Goal: Transaction & Acquisition: Book appointment/travel/reservation

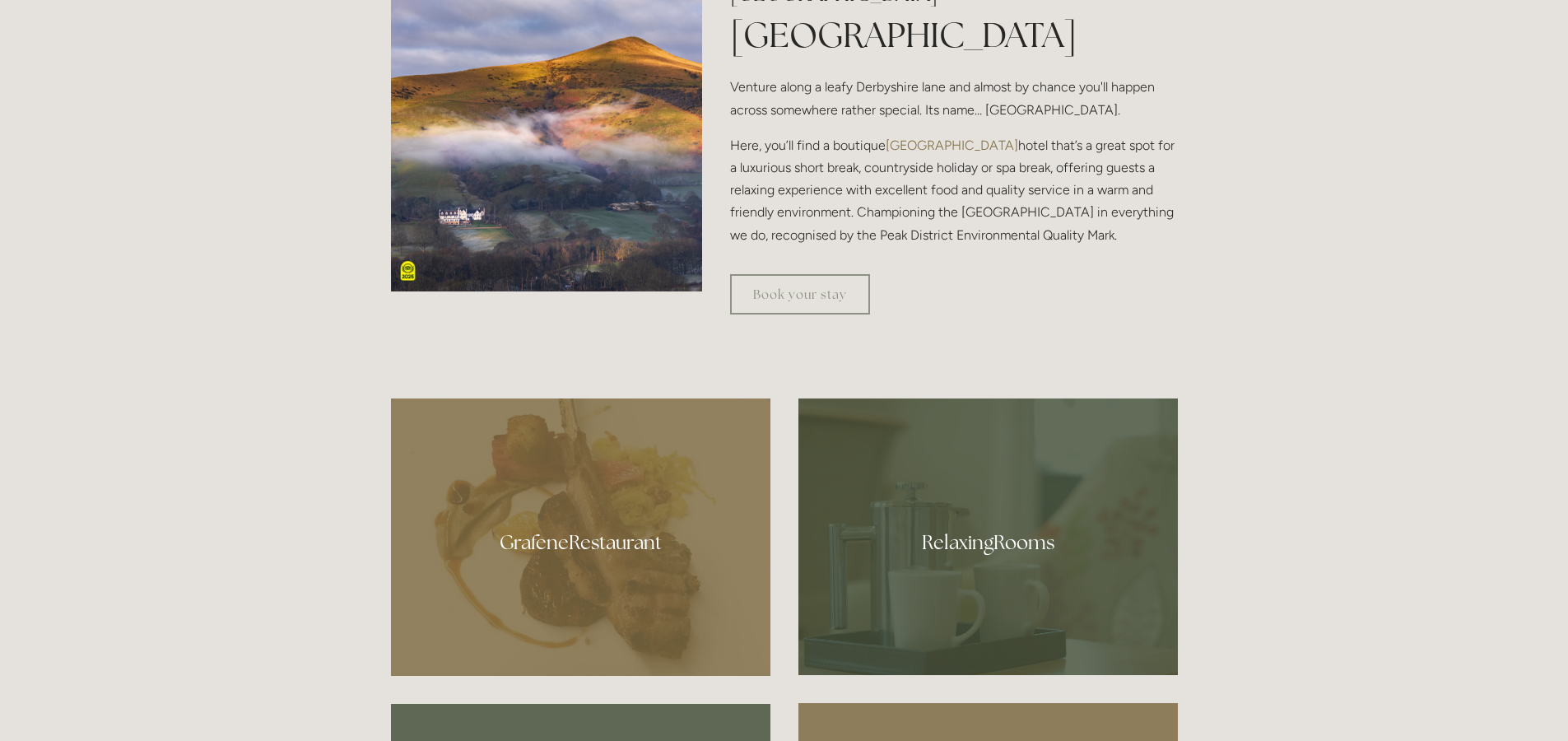
scroll to position [850, 0]
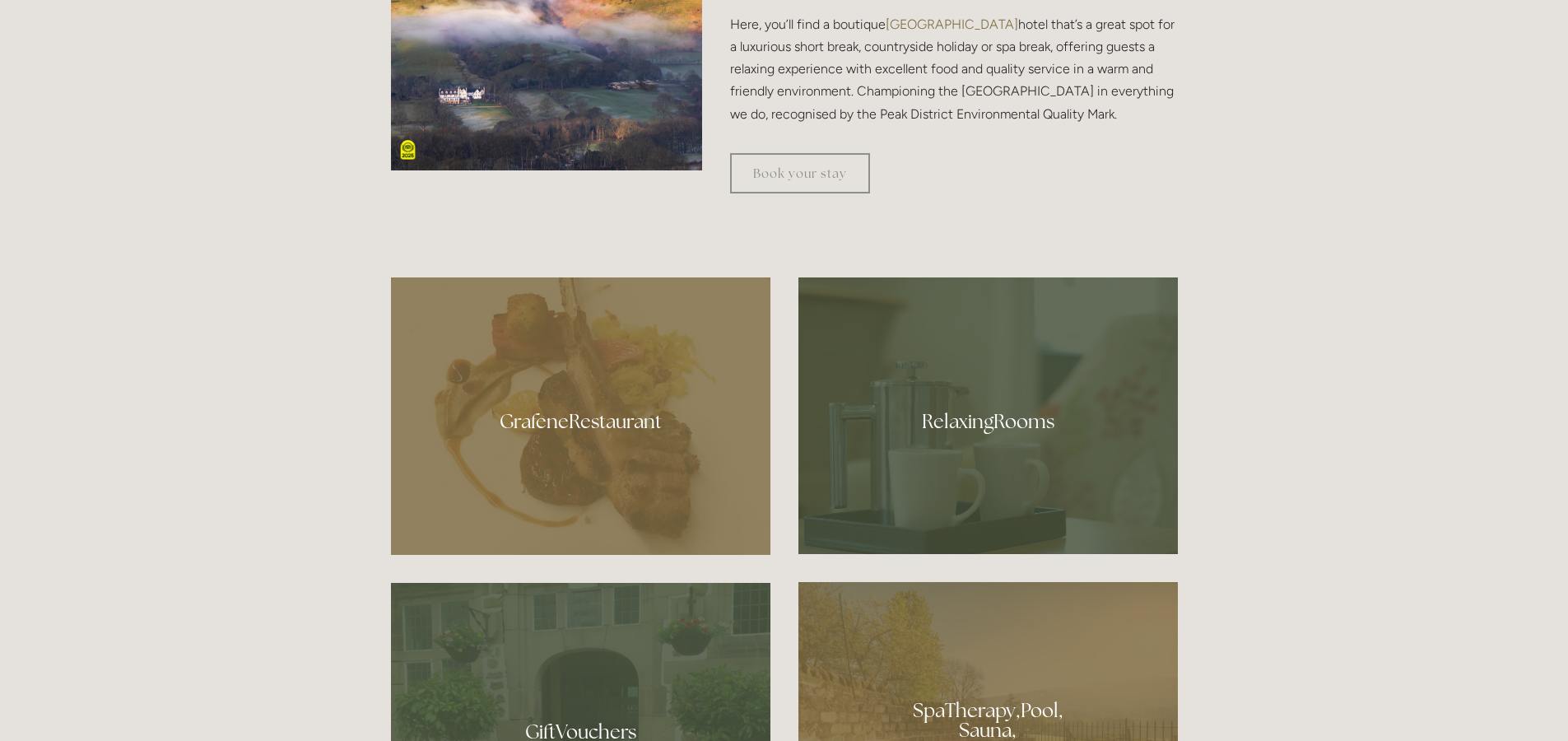
click at [983, 417] on div at bounding box center [988, 416] width 380 height 277
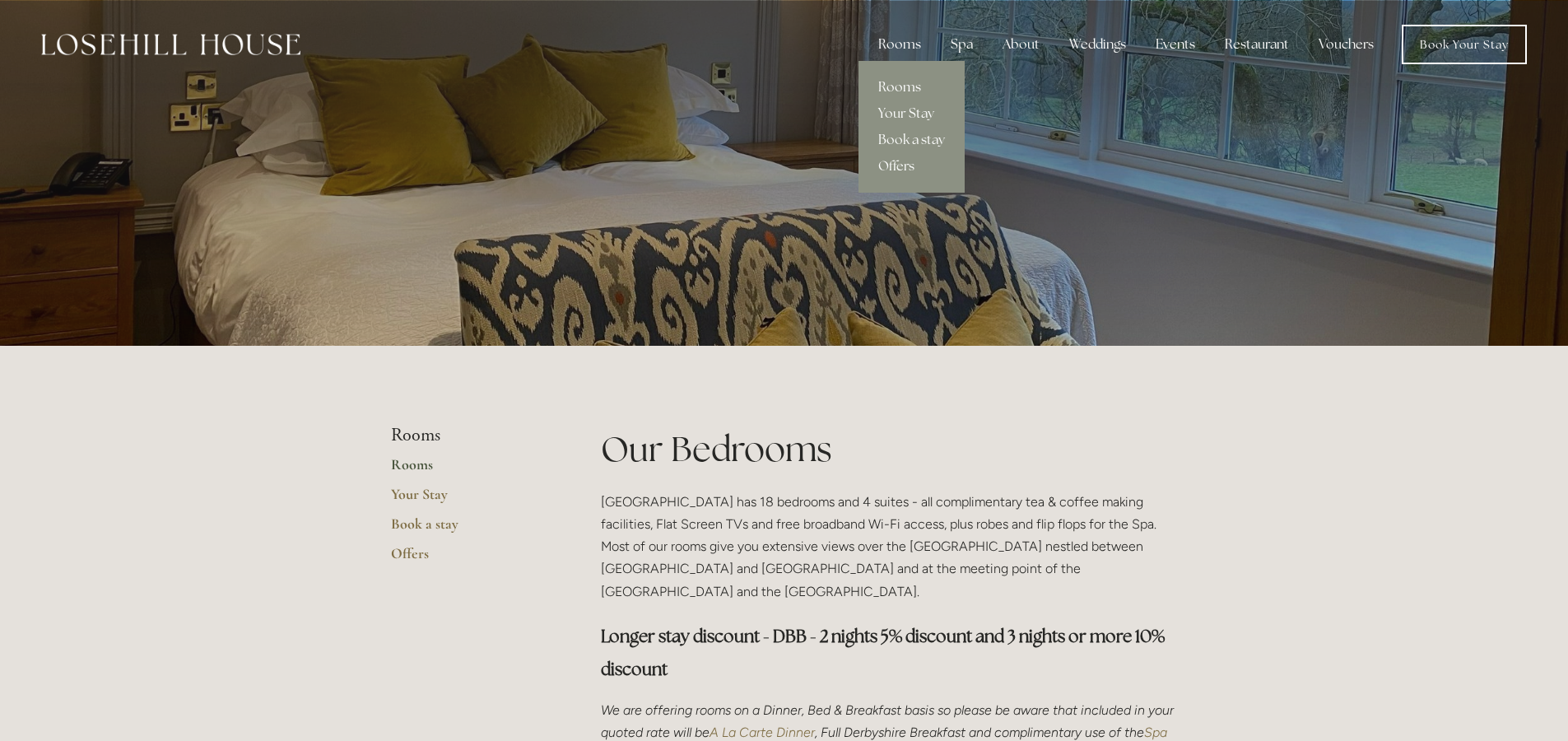
click at [908, 84] on link "Rooms" at bounding box center [911, 87] width 106 height 27
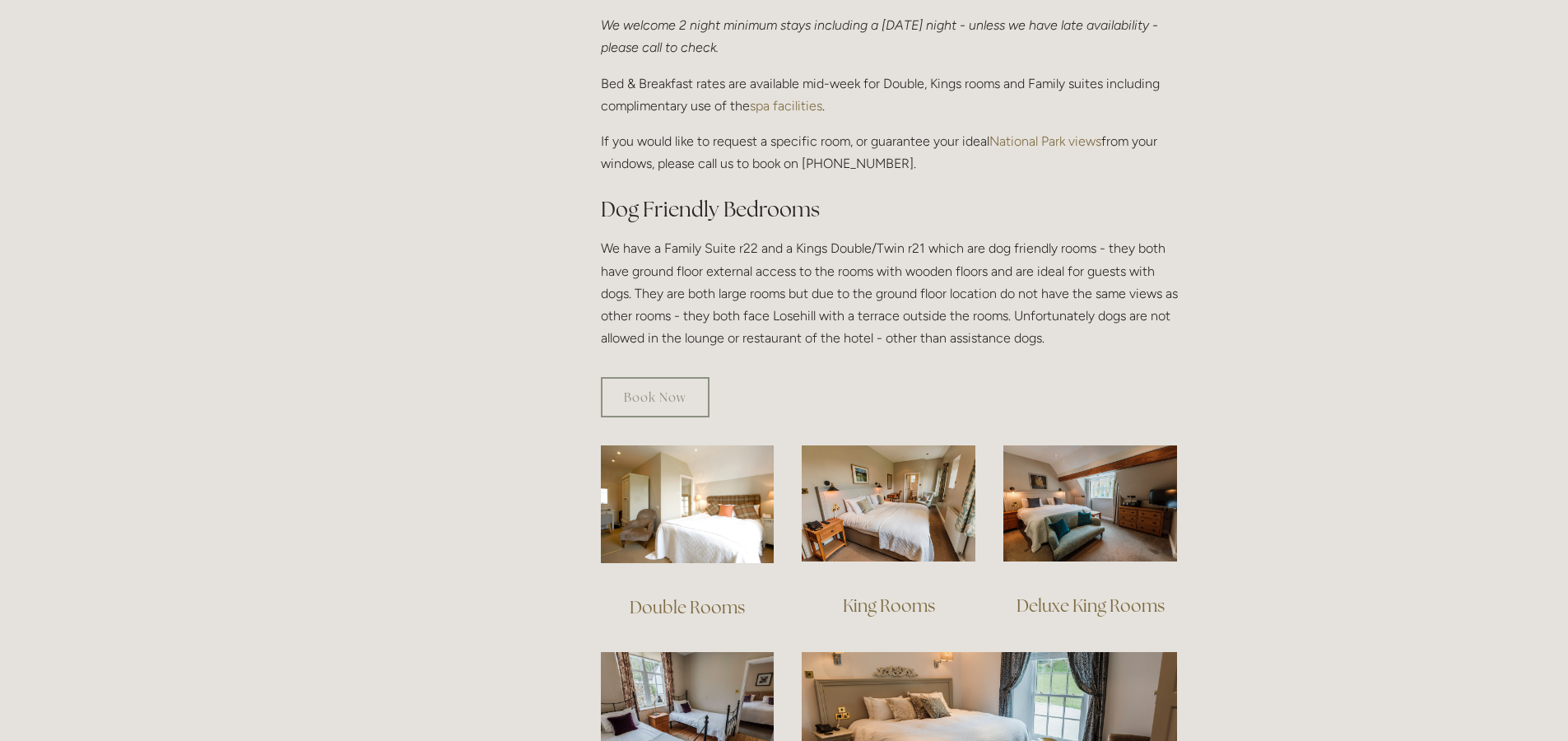
scroll to position [1057, 0]
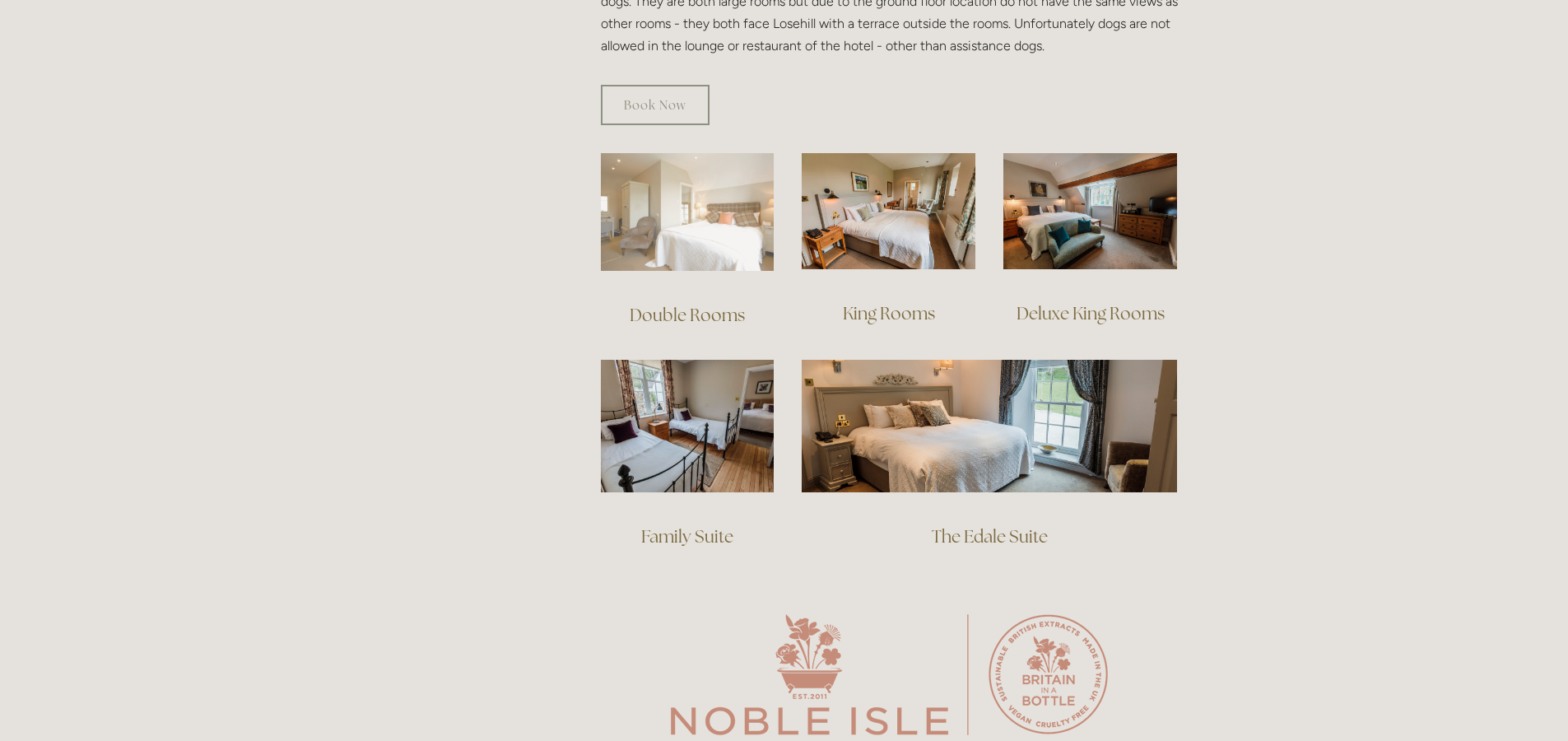
click at [729, 214] on img at bounding box center [687, 211] width 174 height 118
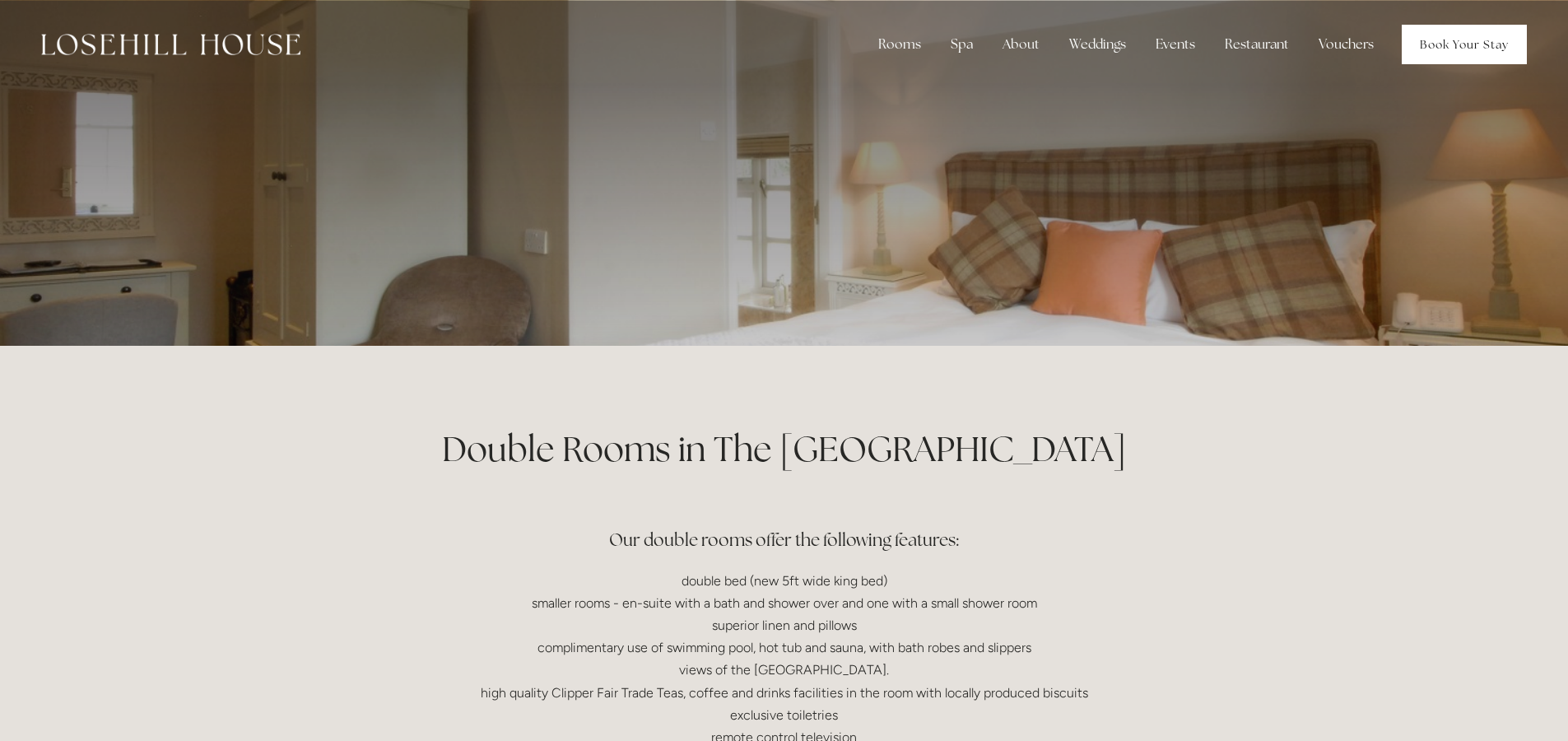
click at [1435, 49] on link "Book Your Stay" at bounding box center [1465, 45] width 125 height 40
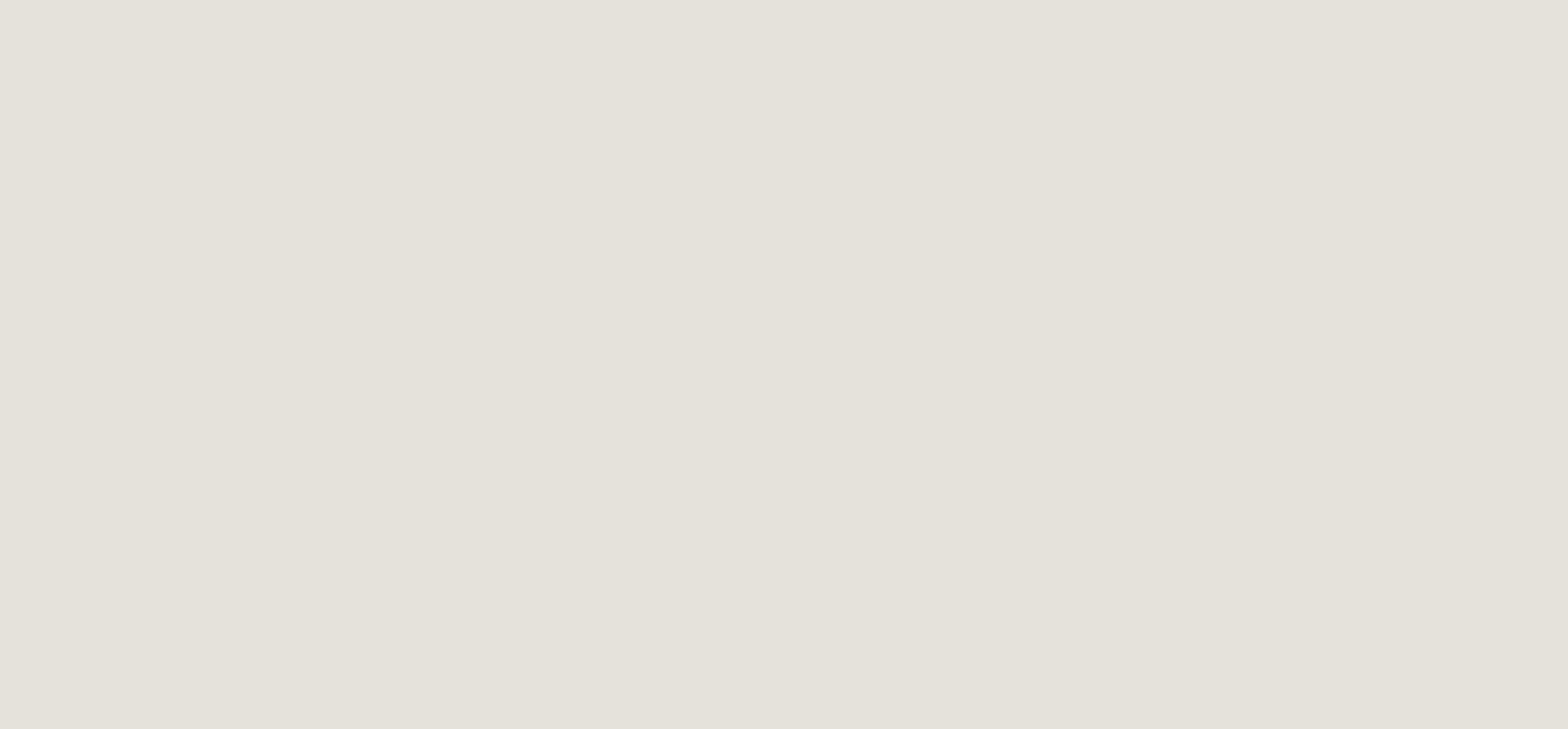
scroll to position [527, 0]
